Goal: Book appointment/travel/reservation

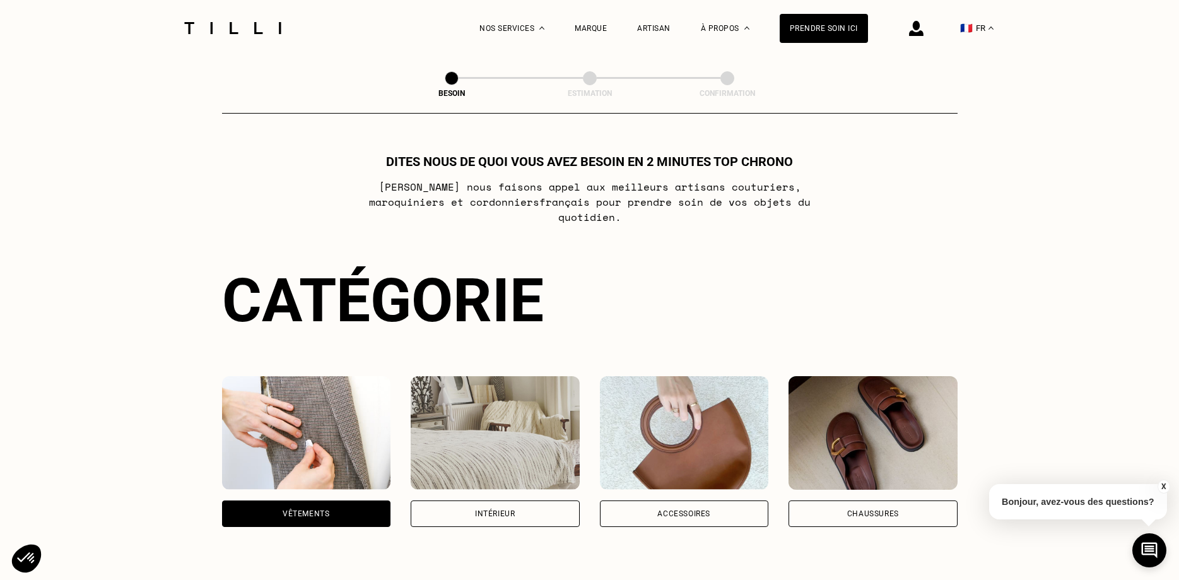
select select "FR"
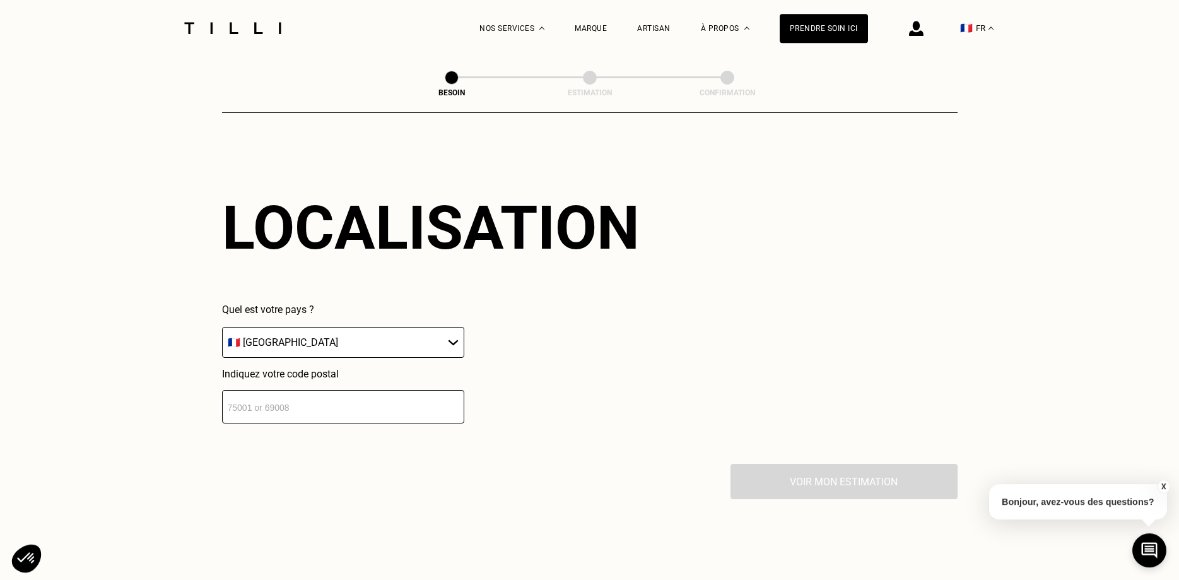
scroll to position [1697, 0]
click at [321, 407] on input "number" at bounding box center [343, 405] width 242 height 33
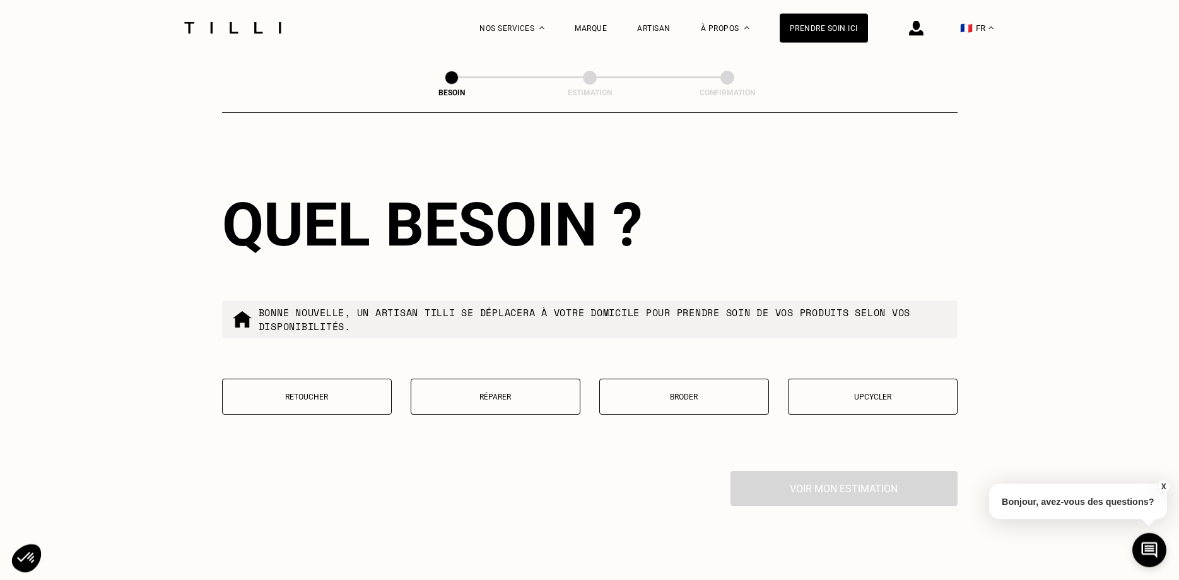
scroll to position [2011, 0]
type input "92800"
click at [521, 392] on p "Réparer" at bounding box center [496, 396] width 156 height 9
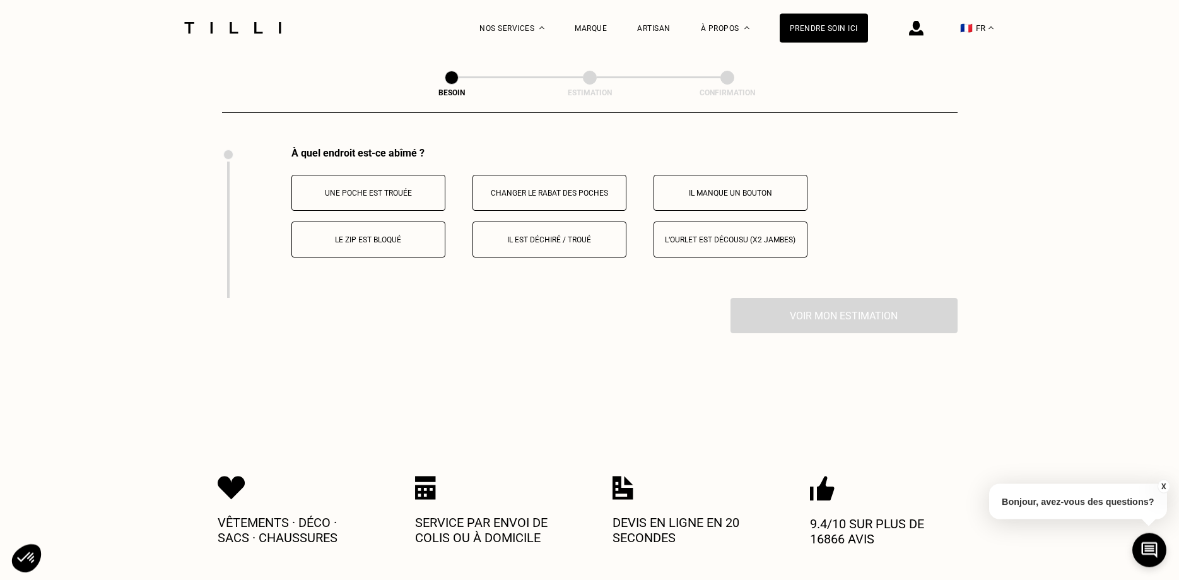
scroll to position [2335, 0]
click at [557, 240] on button "Il est déchiré / troué" at bounding box center [550, 239] width 154 height 36
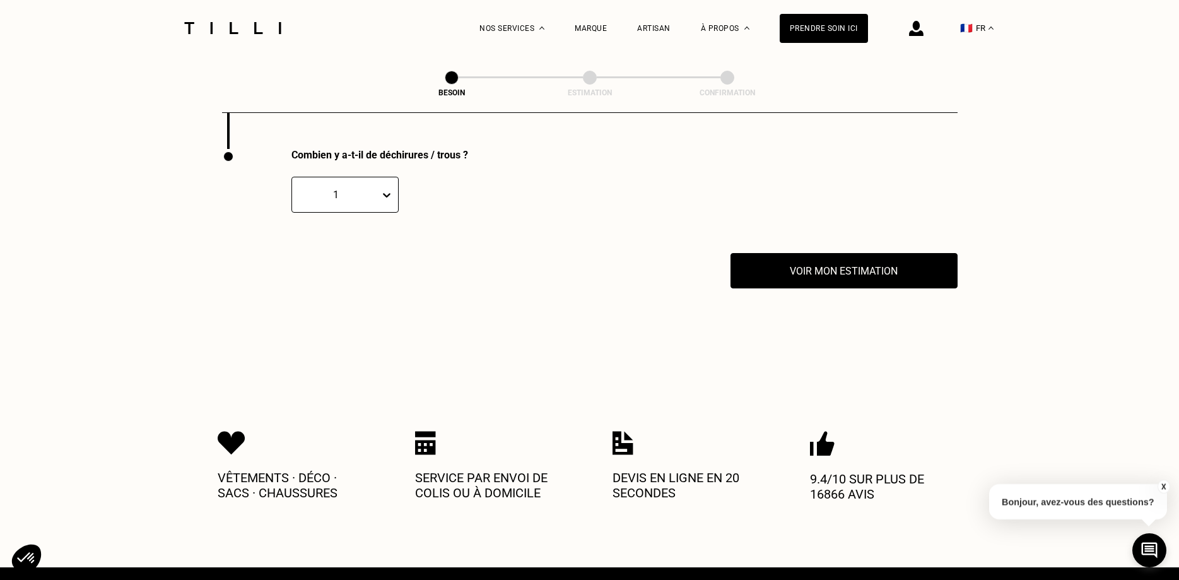
scroll to position [2486, 0]
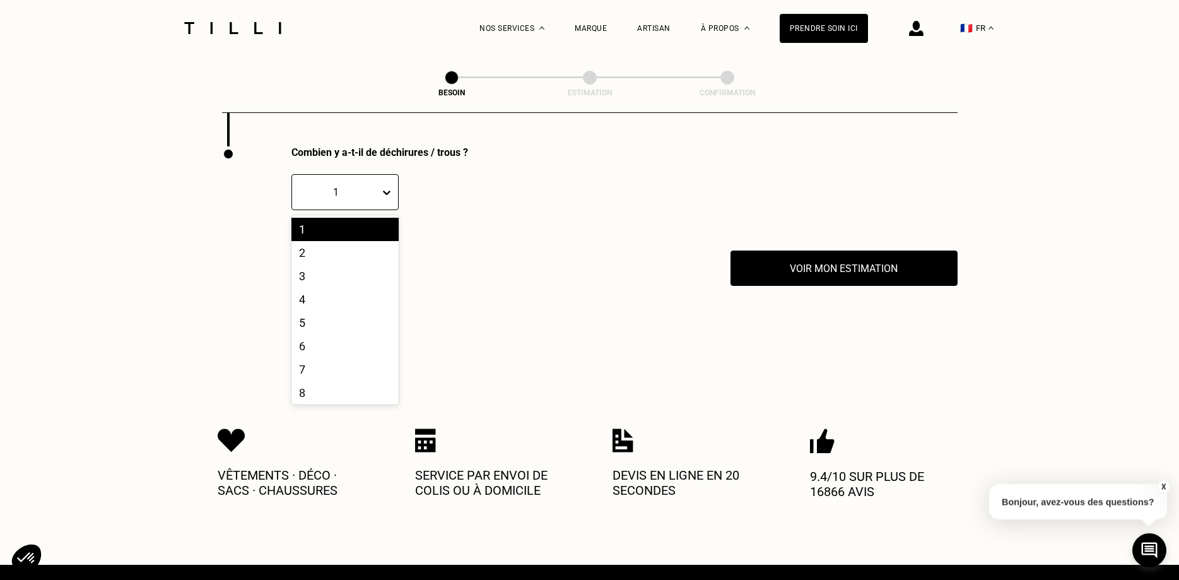
click at [390, 189] on icon at bounding box center [387, 192] width 13 height 13
click at [316, 244] on div "2" at bounding box center [345, 252] width 107 height 23
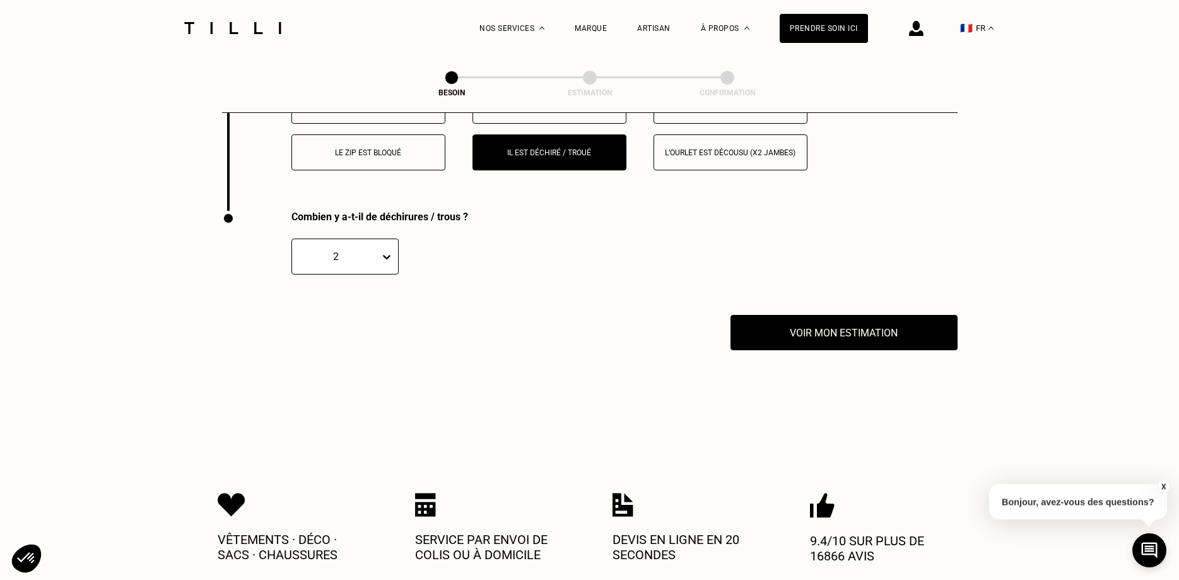
scroll to position [2357, 0]
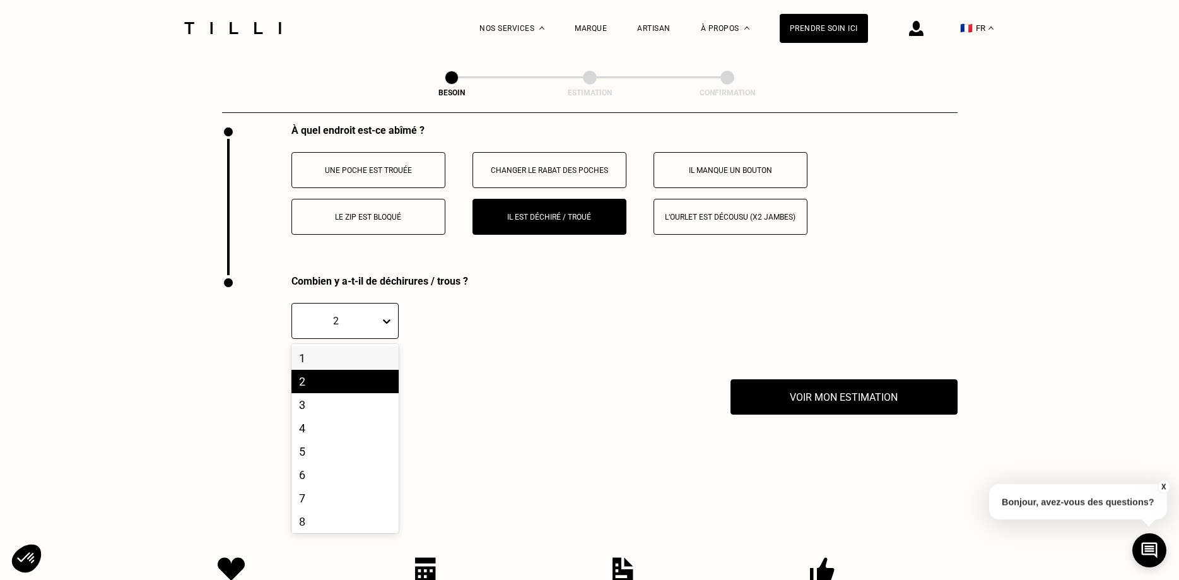
click at [387, 320] on icon at bounding box center [387, 321] width 13 height 13
click at [348, 422] on div "4" at bounding box center [345, 427] width 107 height 23
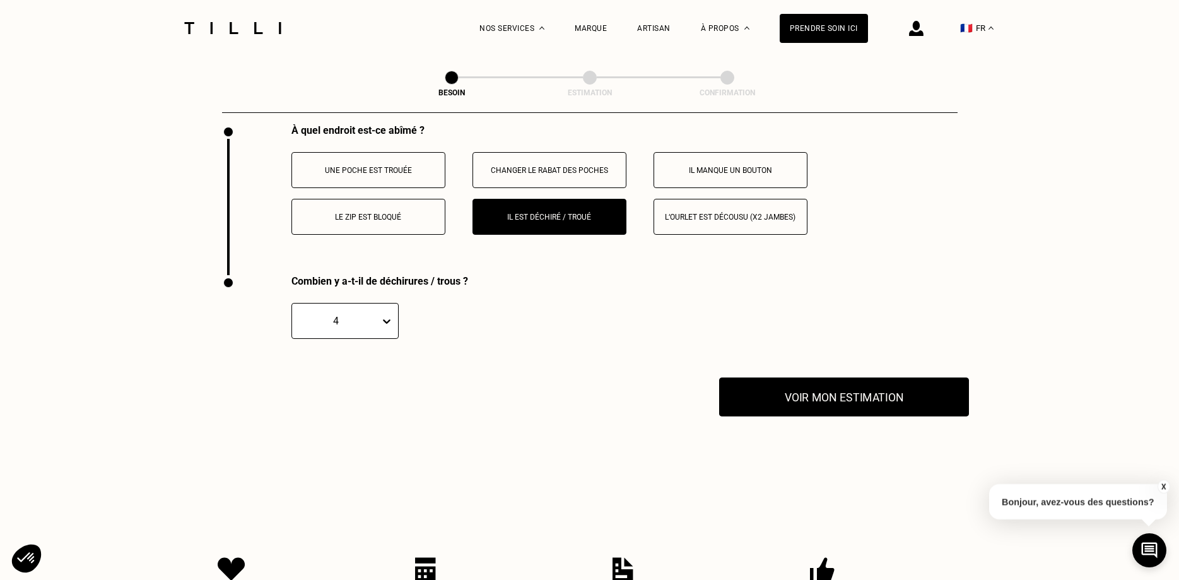
click at [832, 391] on button "Voir mon estimation" at bounding box center [844, 396] width 250 height 39
